Goal: Check status: Check status

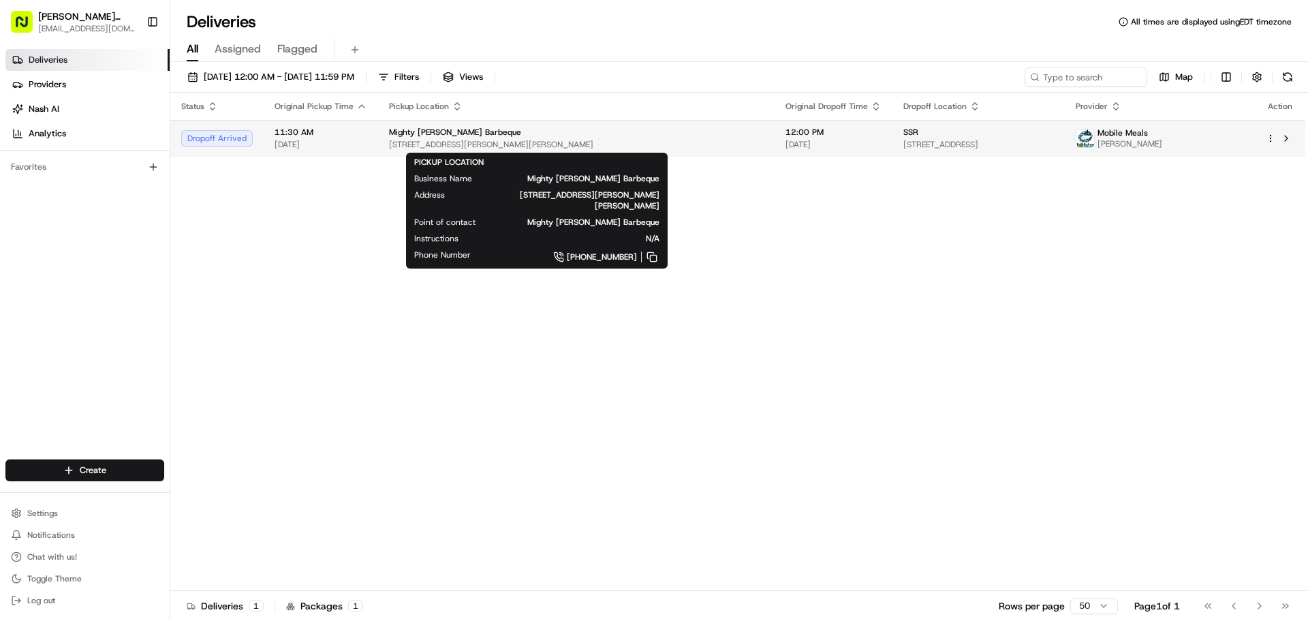
click at [557, 132] on div "Mighty [PERSON_NAME] Barbeque" at bounding box center [576, 132] width 375 height 11
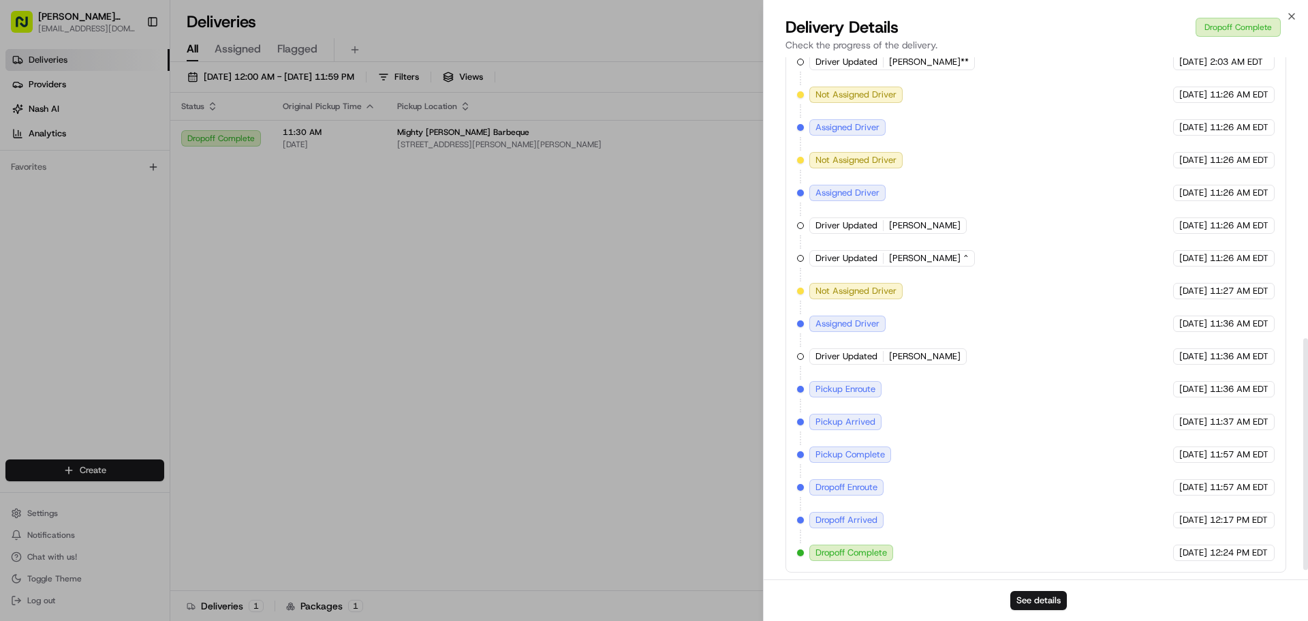
scroll to position [654, 0]
click at [1043, 601] on button "See details" at bounding box center [1038, 600] width 57 height 19
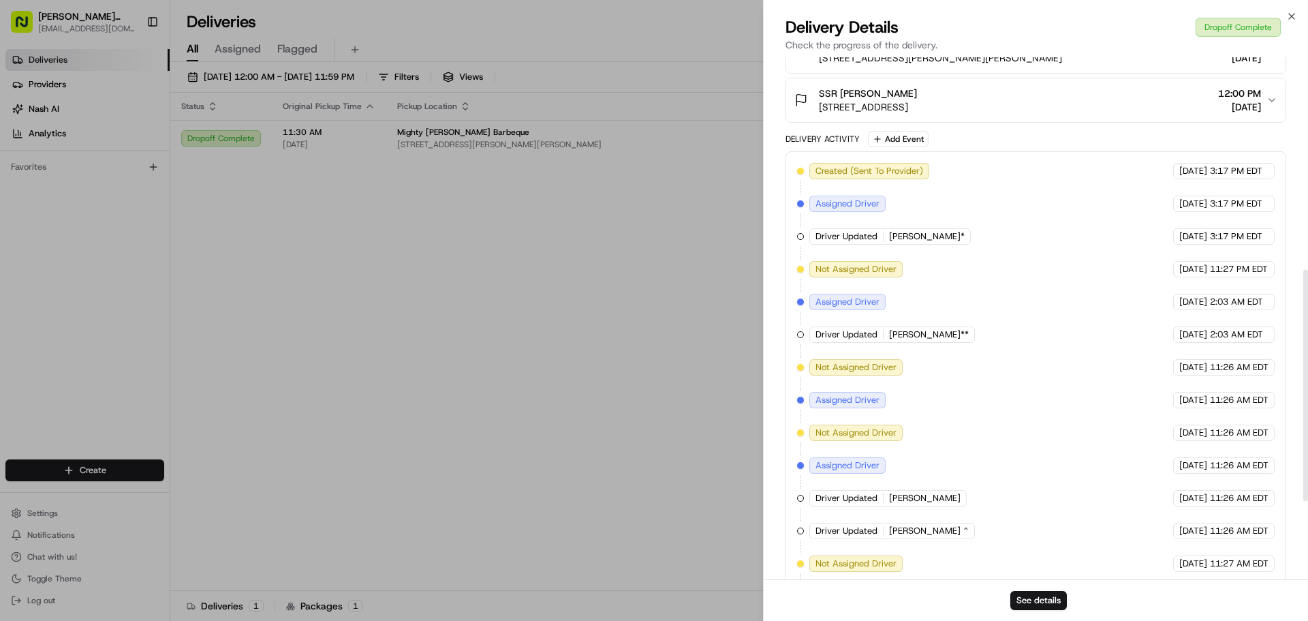
scroll to position [245, 0]
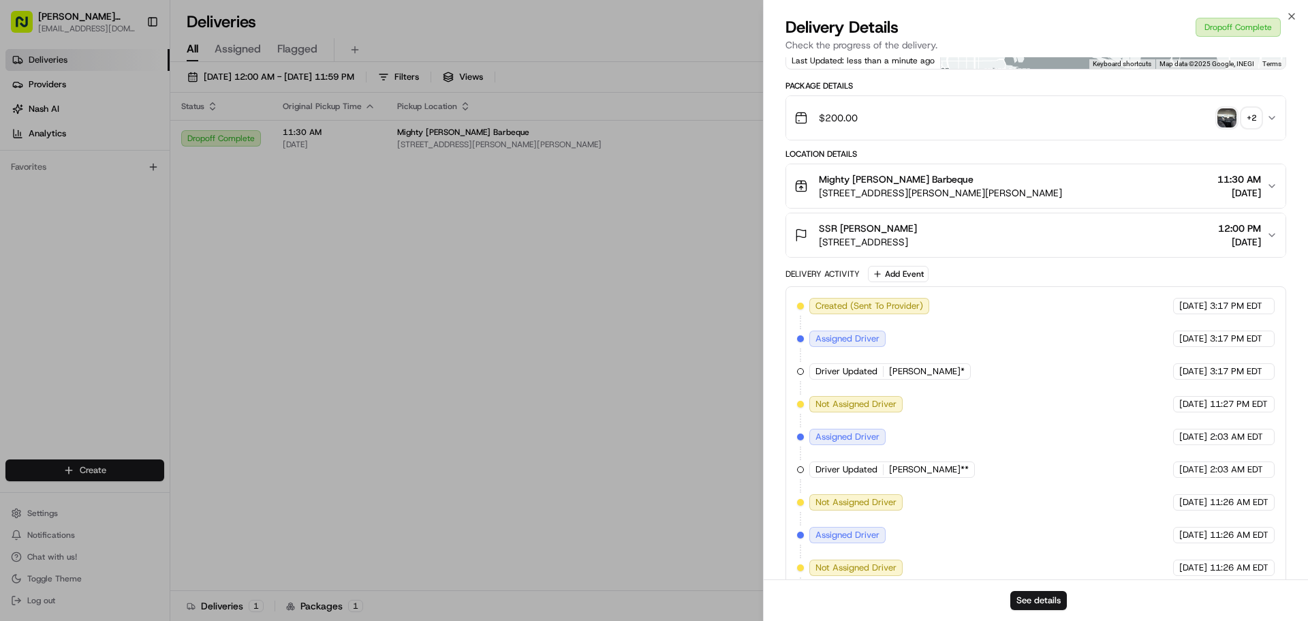
click at [1297, 15] on div "Close Delivery Details Dropoff Complete Check the progress of the delivery. Pro…" at bounding box center [1035, 310] width 545 height 621
click at [1287, 12] on icon "button" at bounding box center [1291, 16] width 11 height 11
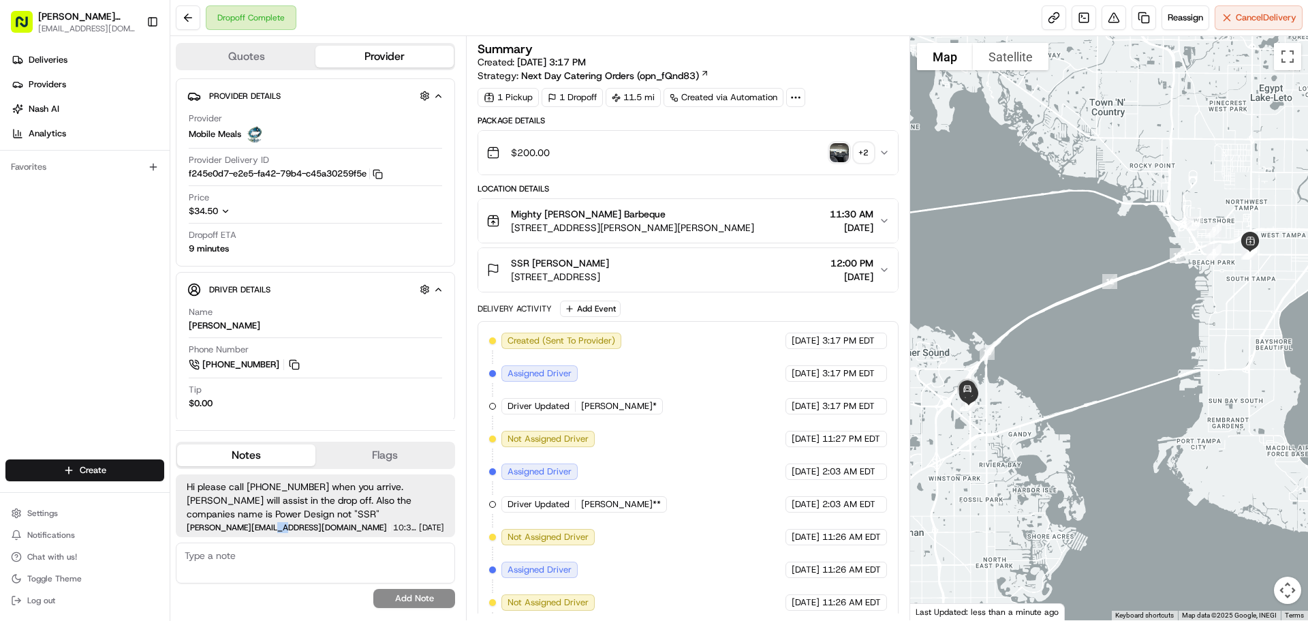
drag, startPoint x: 265, startPoint y: 523, endPoint x: 303, endPoint y: 527, distance: 38.3
click at [292, 527] on div "jacob@emfirebrands.com 10:37 AM 08/20/2025" at bounding box center [316, 527] width 258 height 8
click at [424, 516] on span "Hi please call 586-741-9821 when you arrive. Maryna will assist in the drop off…" at bounding box center [316, 500] width 258 height 41
